Goal: Task Accomplishment & Management: Manage account settings

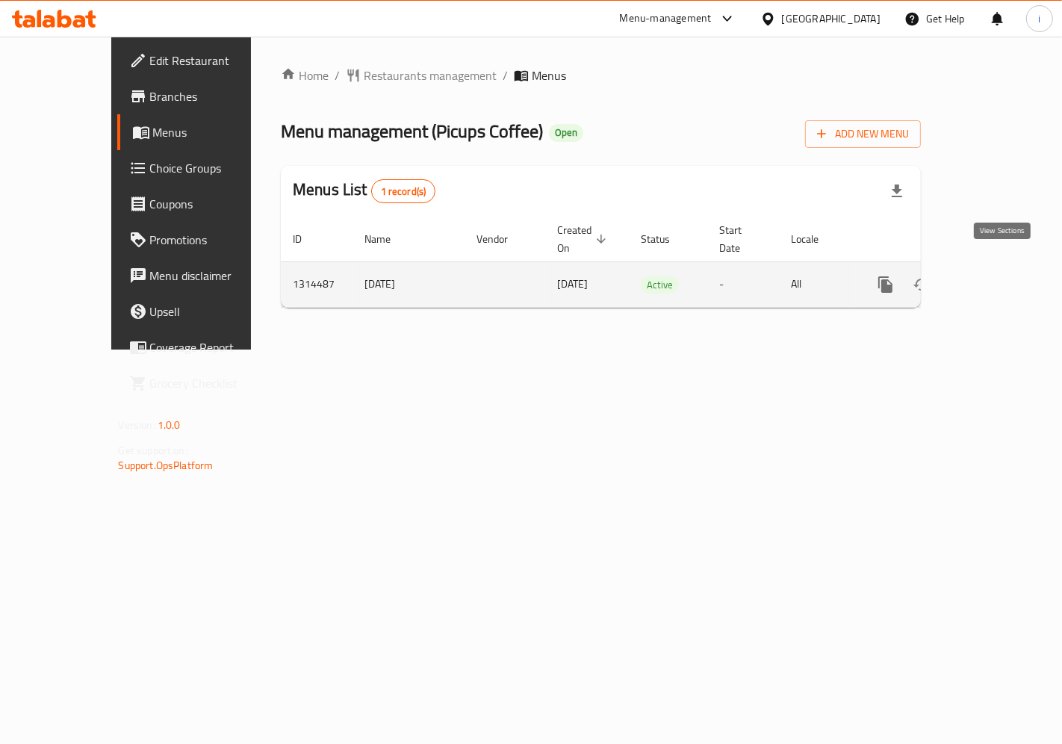
click at [995, 275] on icon "enhanced table" at bounding box center [993, 284] width 18 height 18
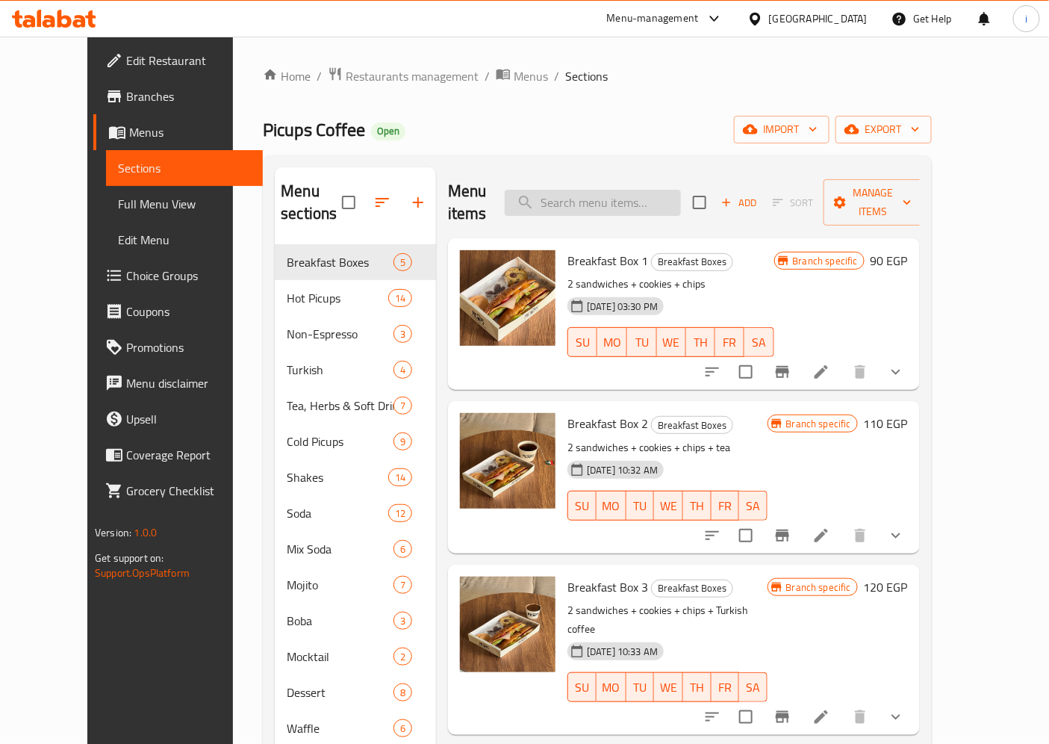
click at [605, 199] on input "search" at bounding box center [593, 203] width 176 height 26
paste input "Chocolate White Waffle"
type input "Chocolate White Waffle"
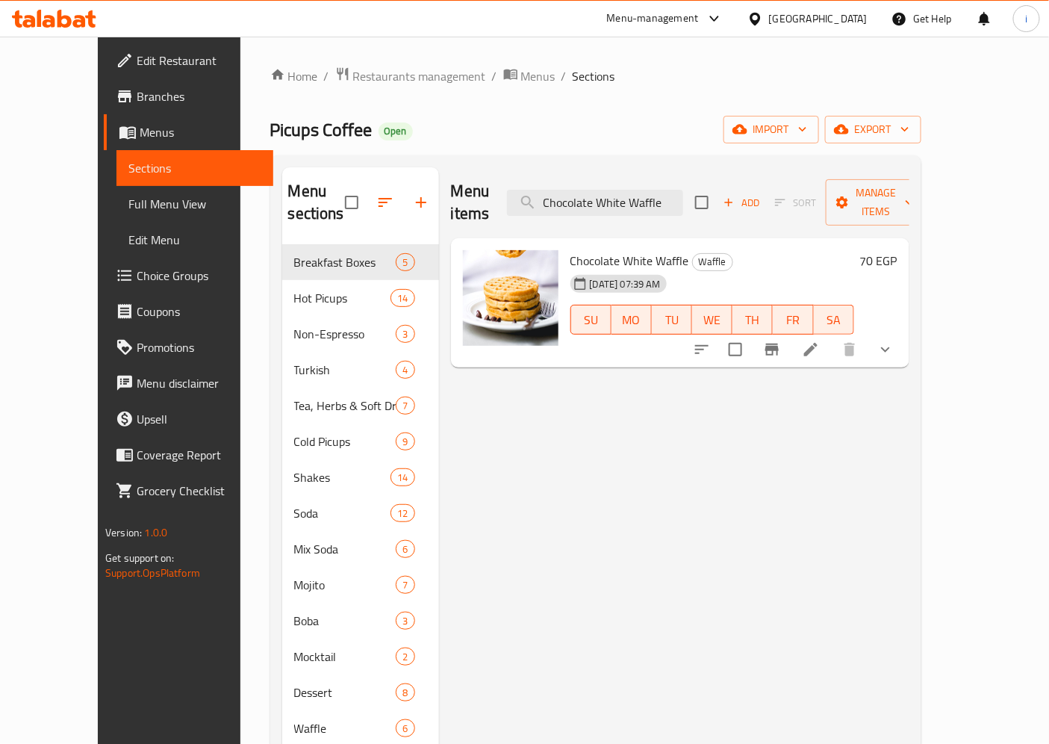
click at [820, 340] on icon at bounding box center [811, 349] width 18 height 18
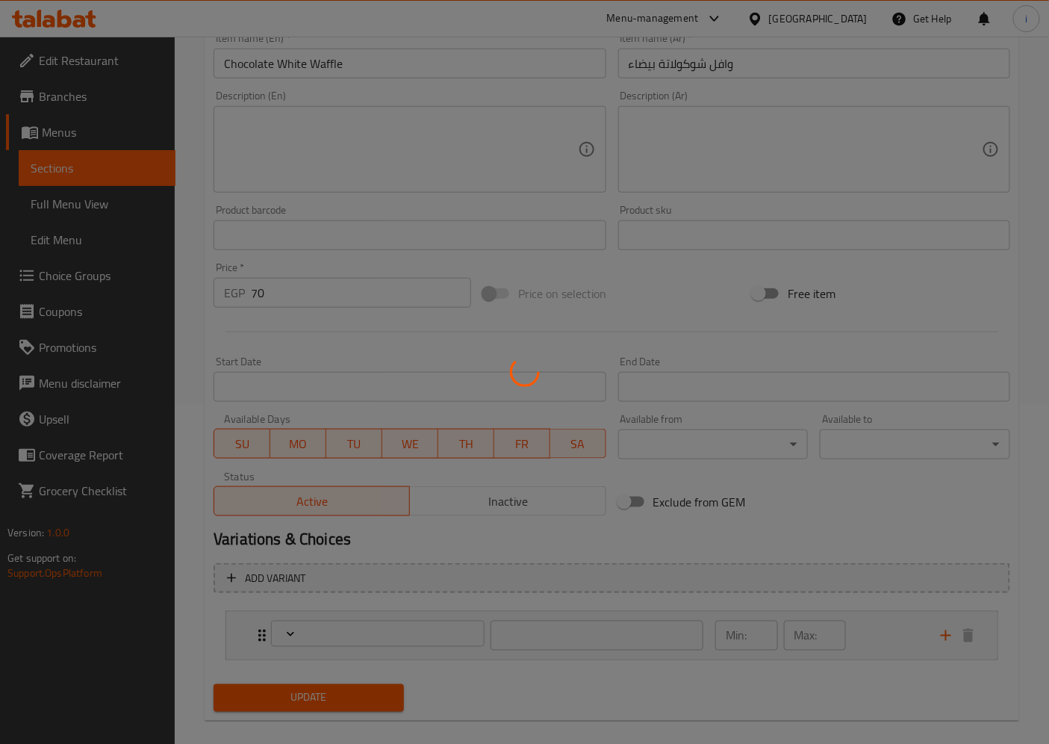
type input "إضافة آيس كريم"
type input "0"
type input "1"
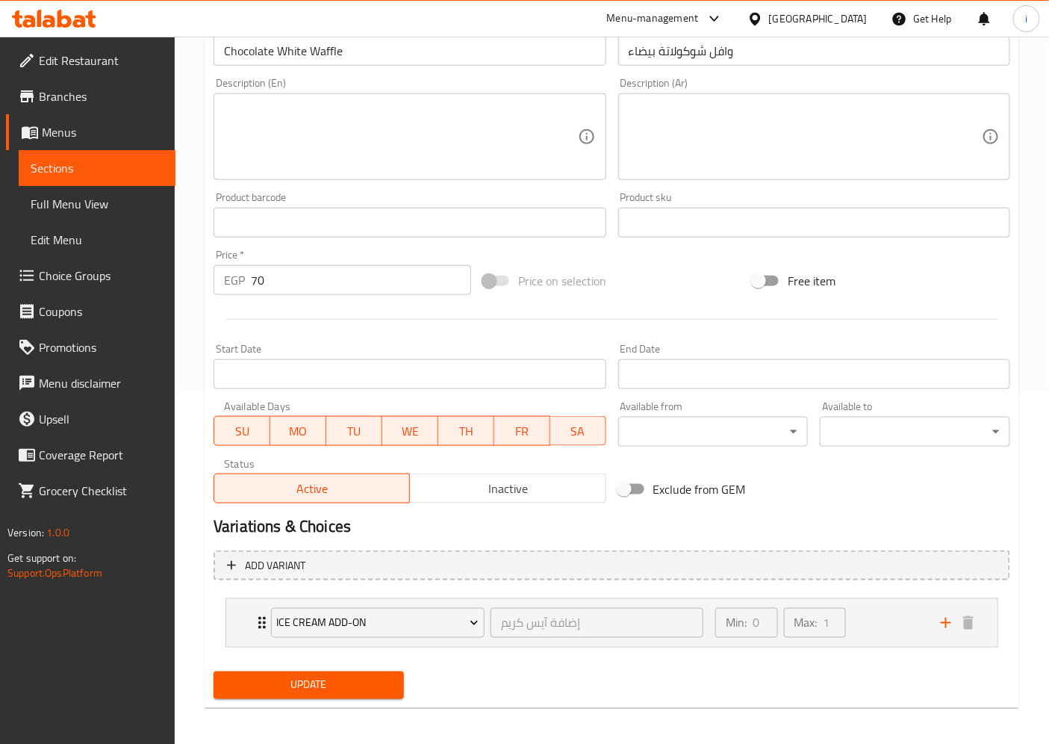
scroll to position [355, 0]
